Goal: Transaction & Acquisition: Purchase product/service

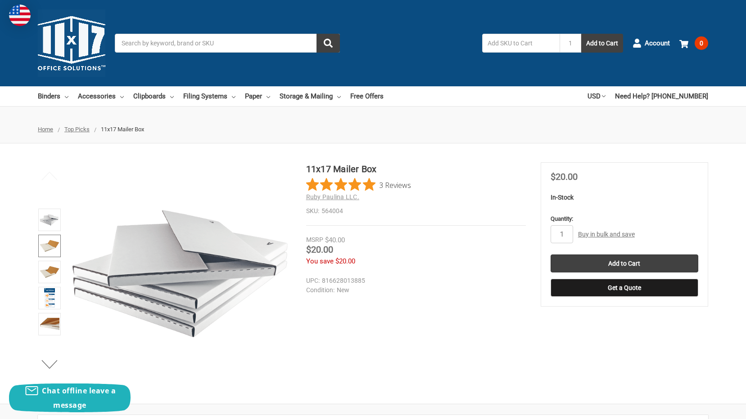
click at [50, 250] on img at bounding box center [50, 246] width 20 height 20
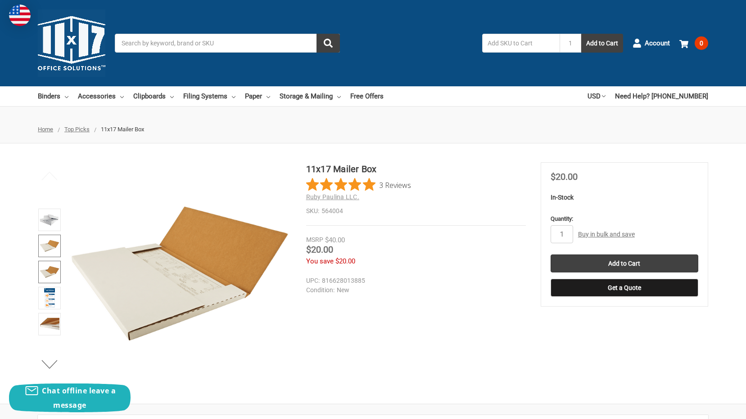
click at [52, 266] on img at bounding box center [50, 272] width 20 height 20
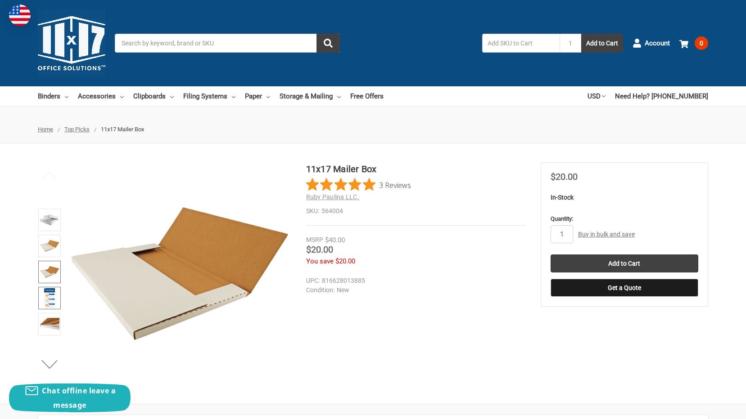
click at [52, 301] on img at bounding box center [49, 298] width 11 height 20
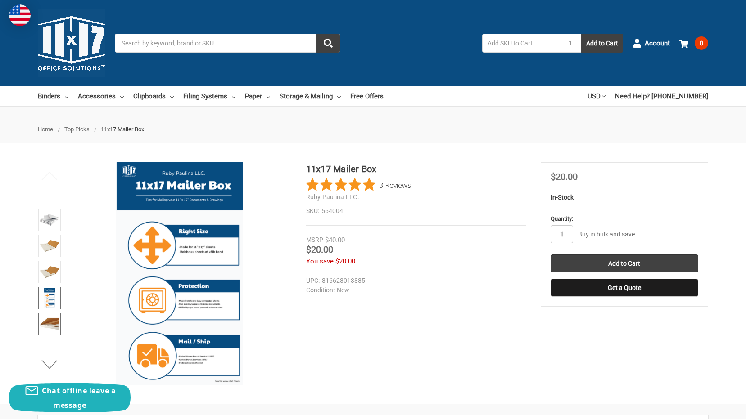
click at [57, 324] on img at bounding box center [50, 325] width 20 height 20
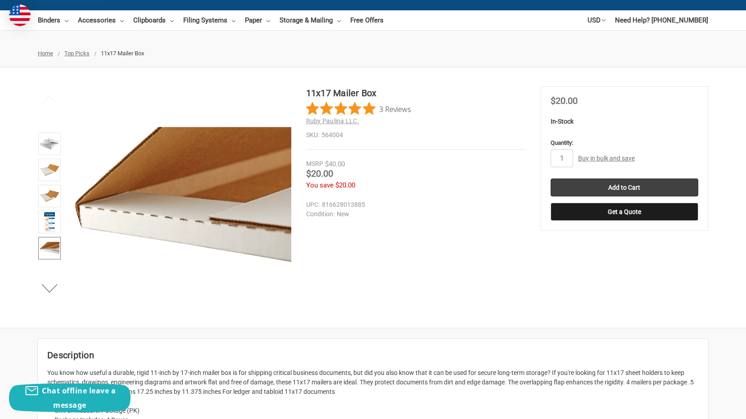
scroll to position [90, 0]
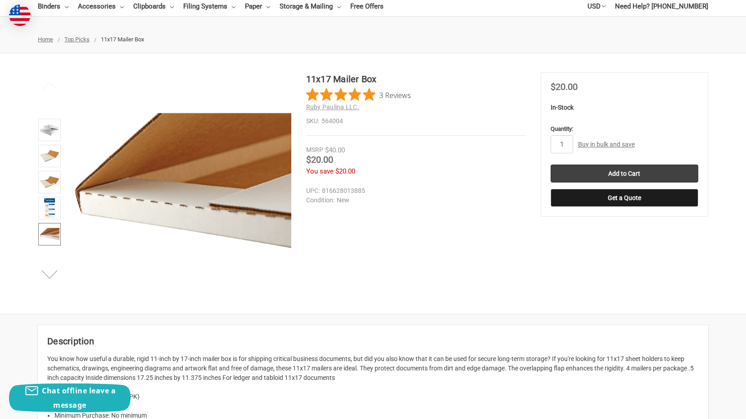
click at [49, 274] on button "Next" at bounding box center [49, 275] width 27 height 18
click at [56, 230] on img at bounding box center [50, 235] width 20 height 20
